Goal: Register for event/course

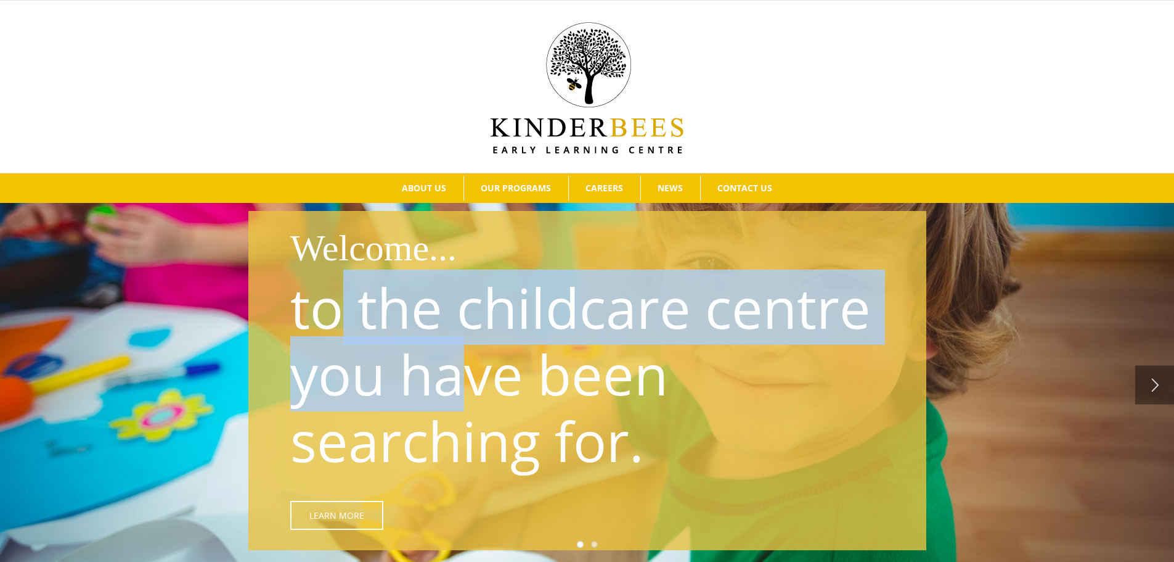
drag, startPoint x: 367, startPoint y: 330, endPoint x: 510, endPoint y: 393, distance: 156.5
click at [510, 393] on p "to the childcare centre you have been searching for." at bounding box center [590, 374] width 600 height 200
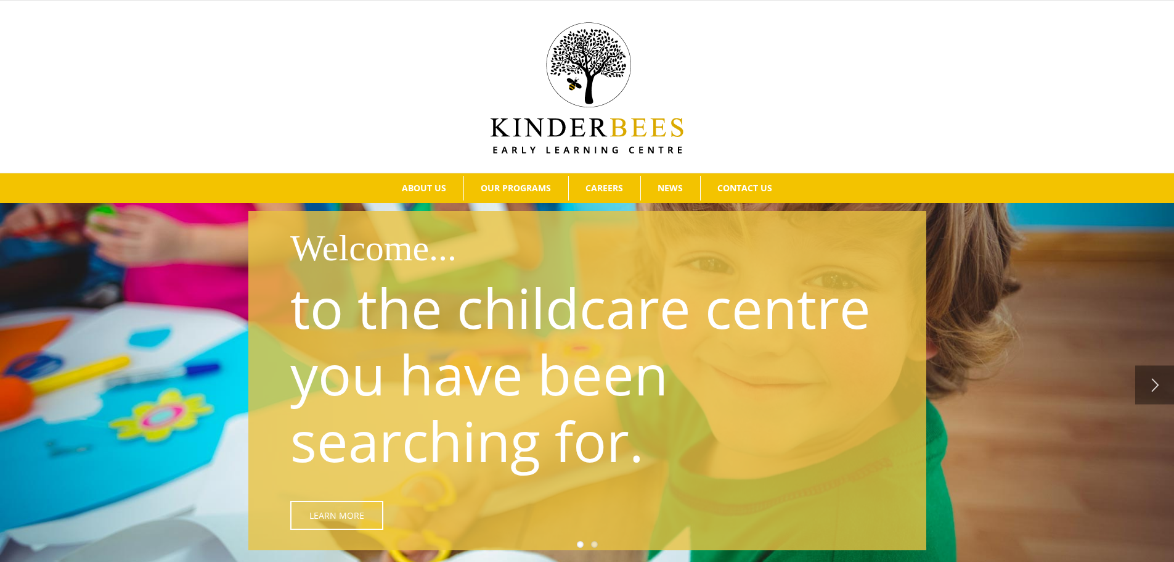
click at [549, 411] on p "to the childcare centre you have been searching for." at bounding box center [590, 374] width 600 height 200
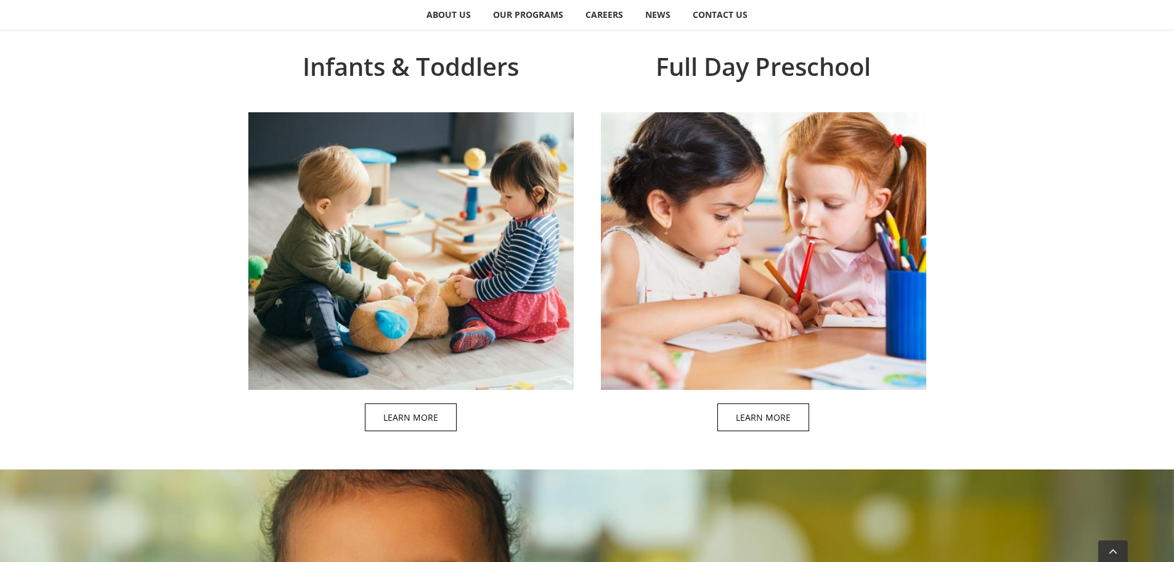
scroll to position [1082, 0]
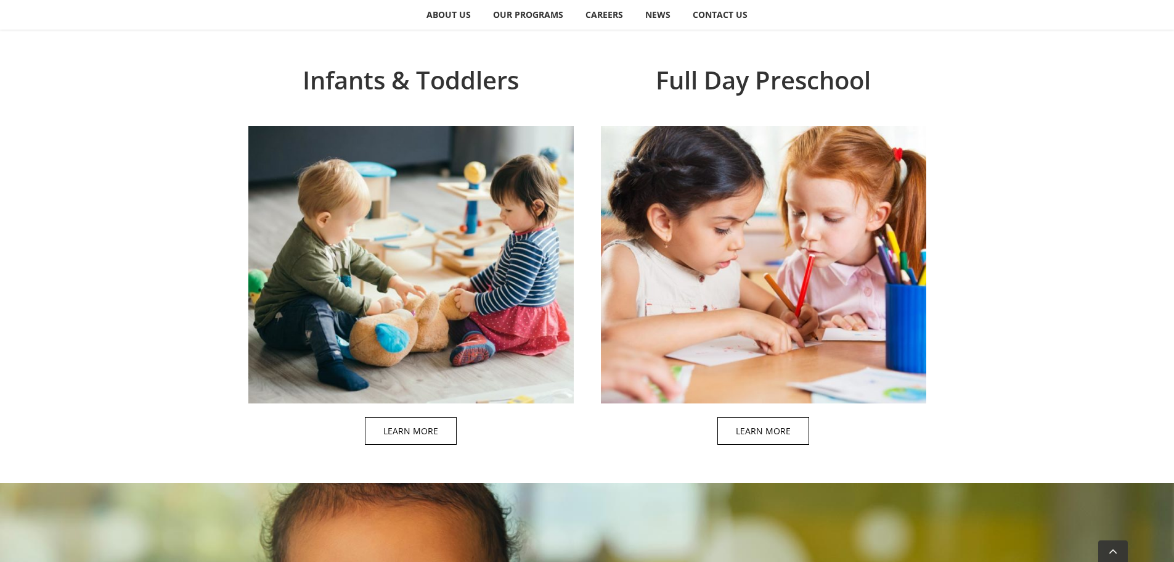
click at [387, 403] on span at bounding box center [424, 260] width 326 height 397
click at [390, 425] on span at bounding box center [424, 260] width 326 height 397
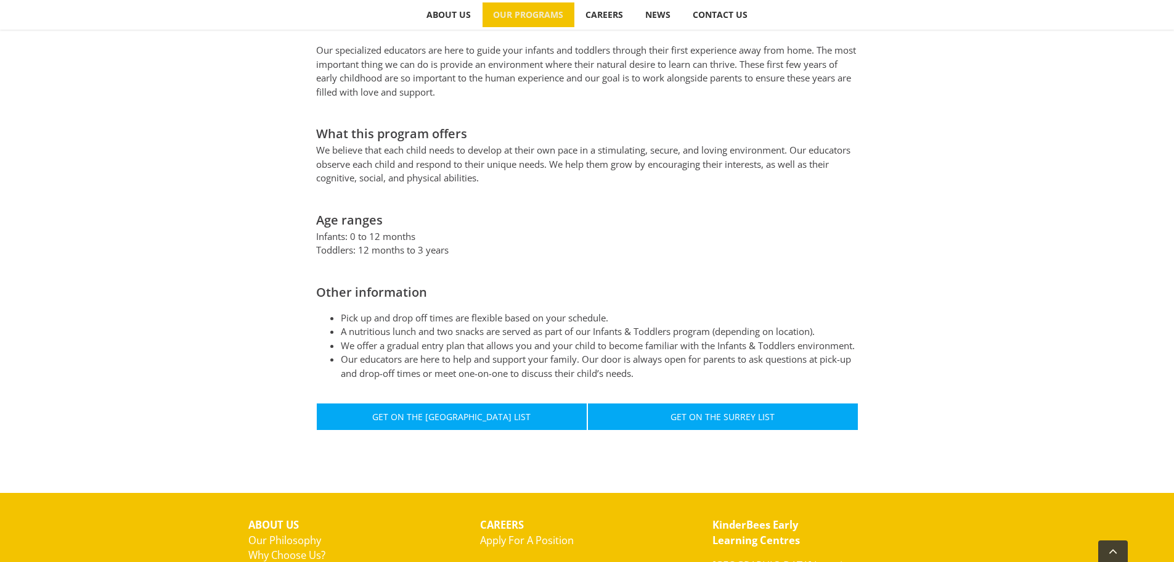
scroll to position [555, 0]
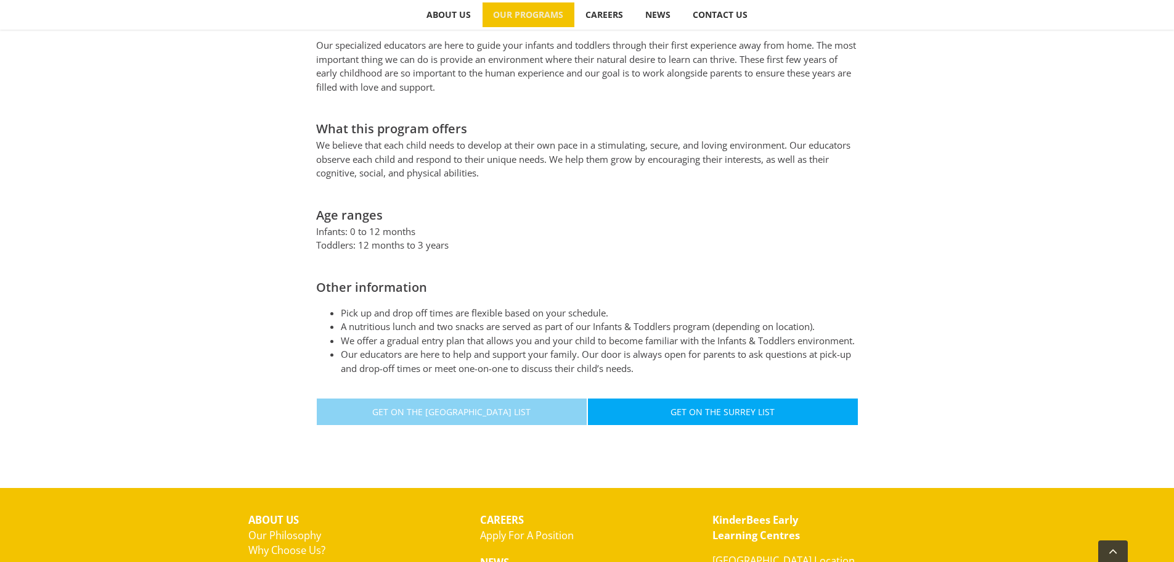
click at [453, 412] on span "Get On The North Vancouver List" at bounding box center [451, 411] width 158 height 10
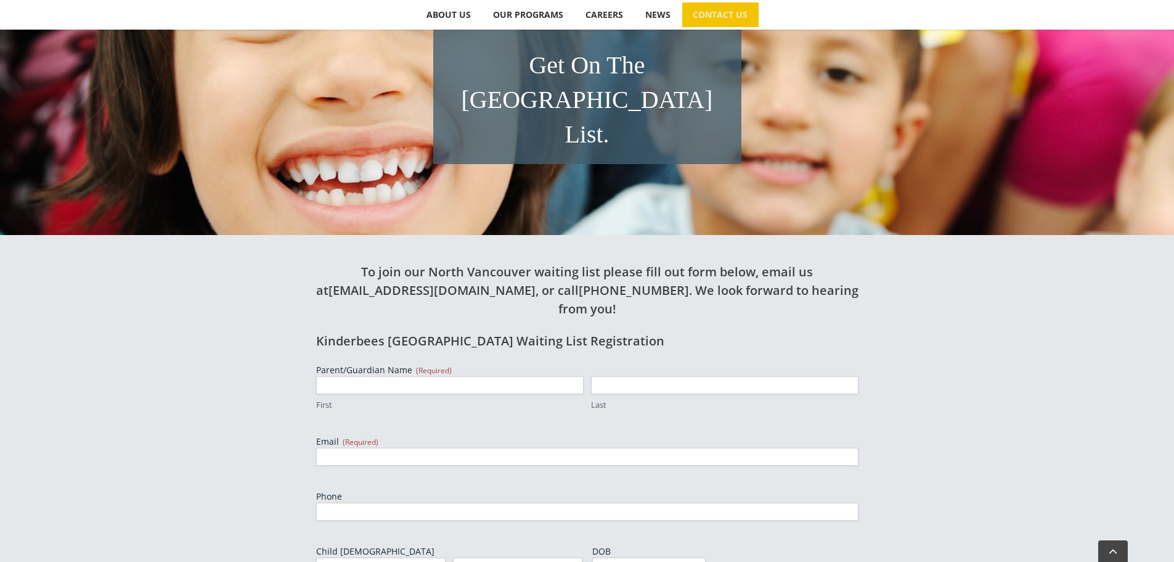
scroll to position [62, 0]
